Goal: Information Seeking & Learning: Learn about a topic

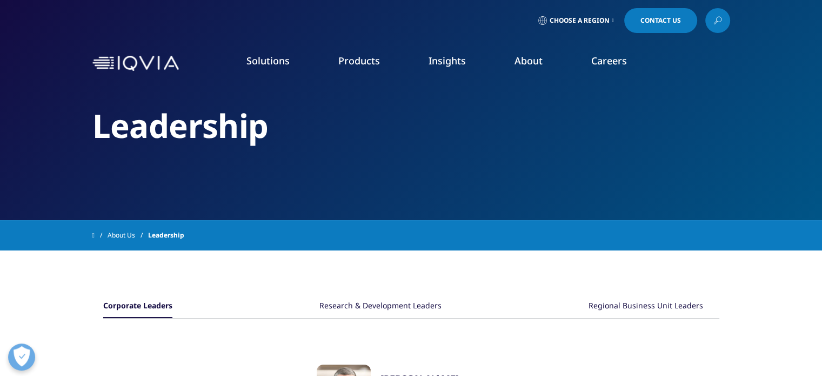
click at [715, 17] on icon at bounding box center [718, 21] width 9 height 14
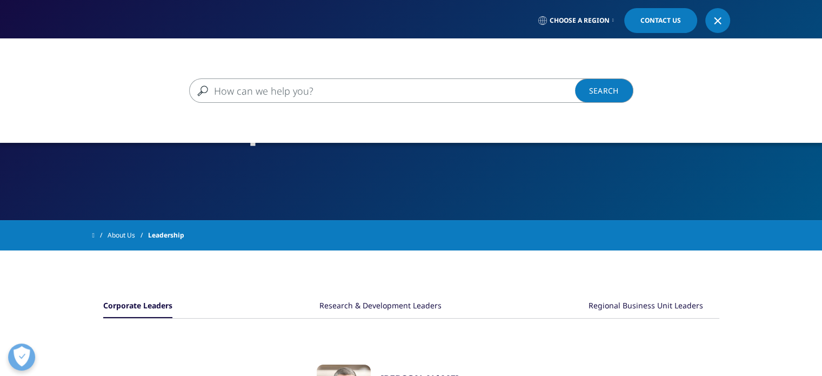
click at [222, 93] on input "Search" at bounding box center [395, 90] width 413 height 24
type input "Regional Sales position"
click at [601, 90] on link "Search Loading" at bounding box center [604, 90] width 58 height 24
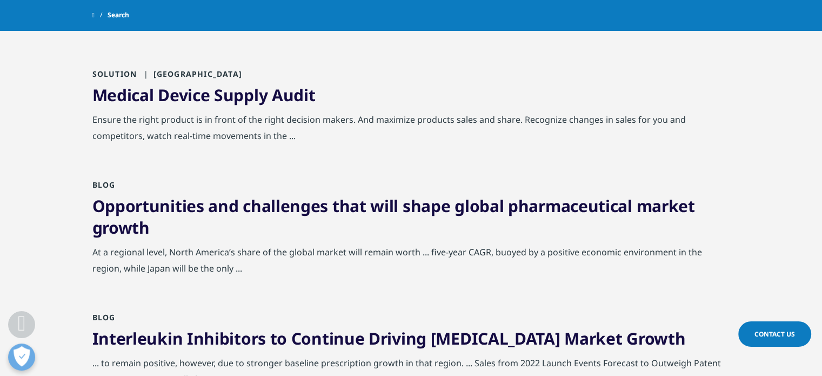
scroll to position [1401, 0]
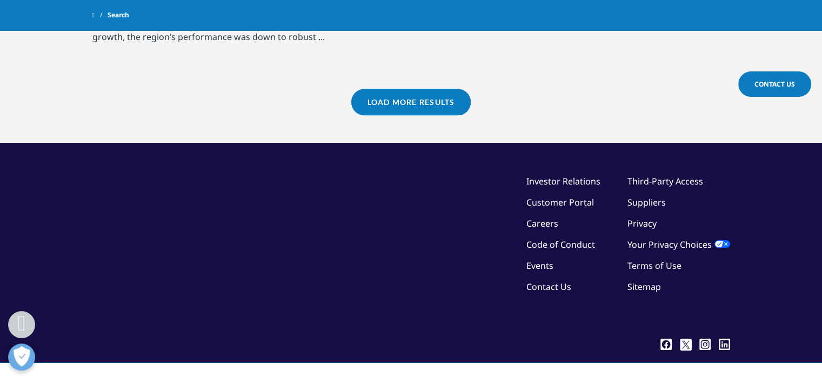
click at [550, 217] on link "Careers" at bounding box center [543, 223] width 32 height 12
